Goal: Find specific page/section: Find specific page/section

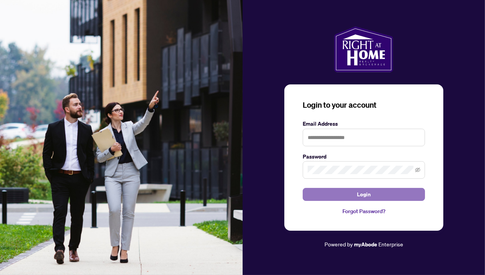
click at [368, 198] on span "Login" at bounding box center [364, 194] width 14 height 12
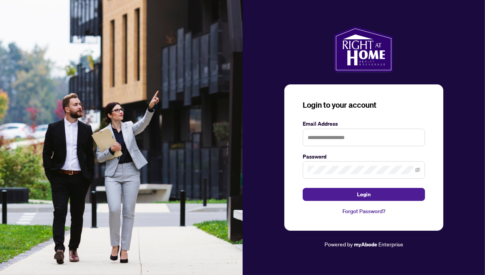
click at [465, 32] on div at bounding box center [364, 49] width 243 height 46
click at [355, 143] on input "text" at bounding box center [364, 138] width 122 height 18
type input "**********"
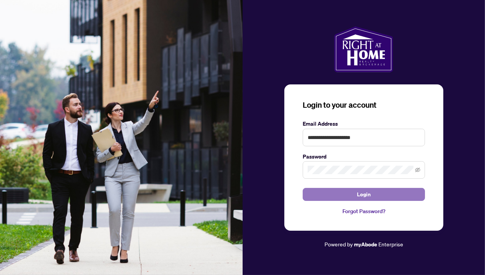
click at [364, 193] on span "Login" at bounding box center [364, 194] width 14 height 12
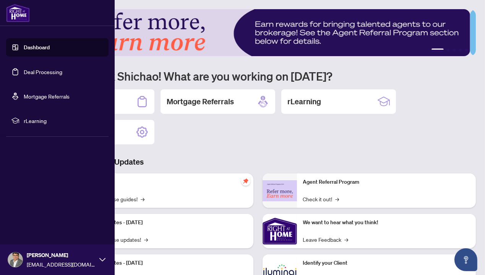
click at [42, 58] on ul "Dashboard Deal Processing Mortgage Referrals rLearning" at bounding box center [57, 84] width 102 height 92
click at [45, 68] on link "Deal Processing" at bounding box center [43, 71] width 39 height 7
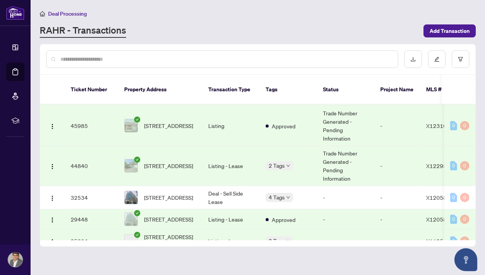
scroll to position [51, 0]
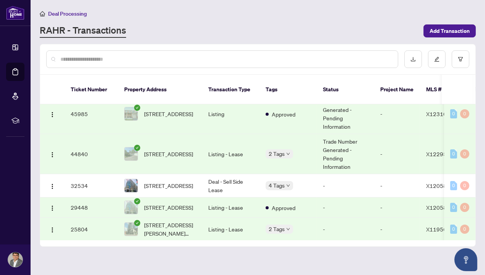
click at [227, 150] on td "Listing - Lease" at bounding box center [230, 154] width 57 height 40
